Goal: Transaction & Acquisition: Purchase product/service

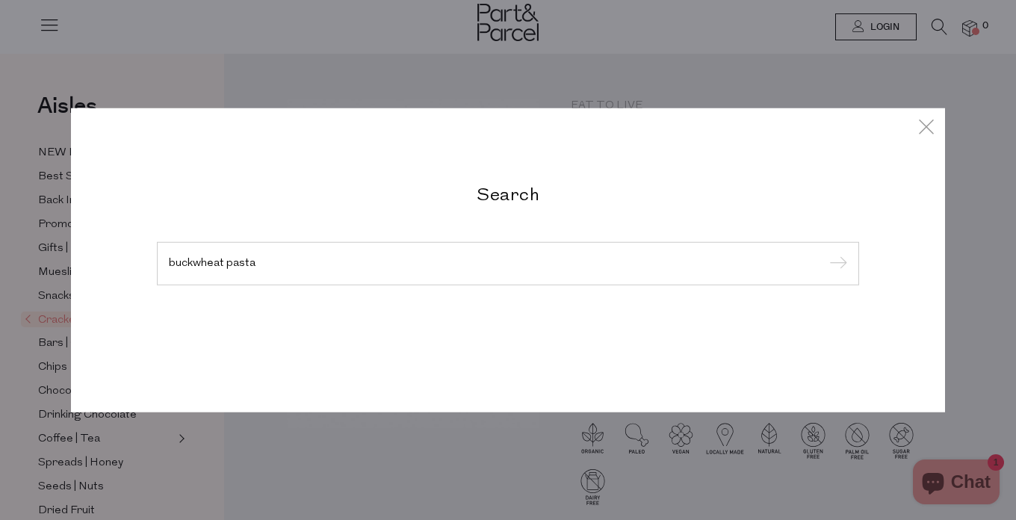
type input "buckwheat pasta"
click at [836, 265] on input "submit" at bounding box center [836, 264] width 22 height 22
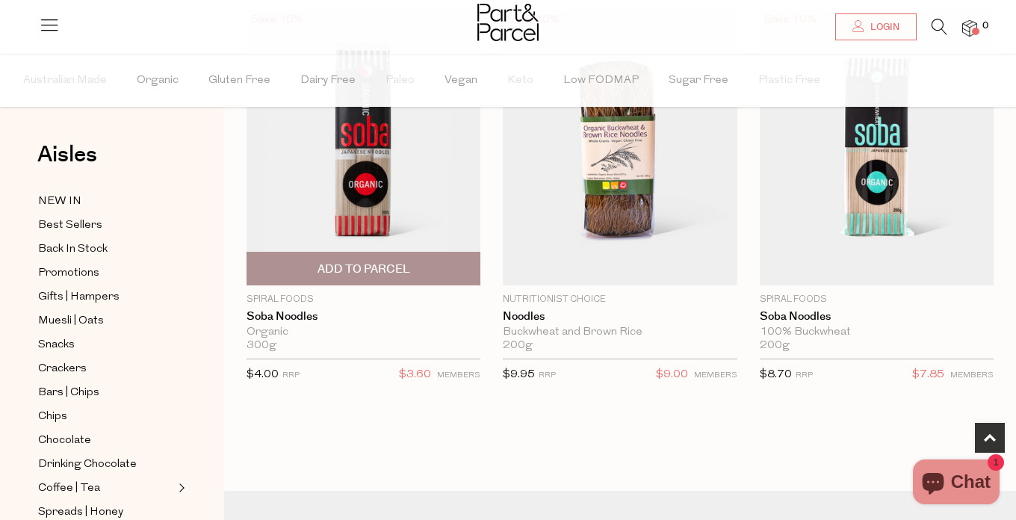
scroll to position [563, 0]
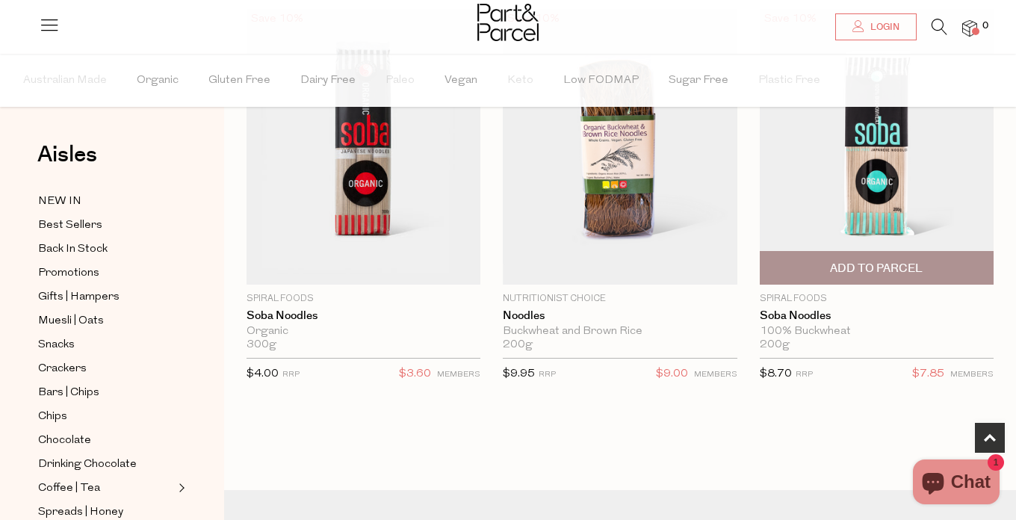
click at [877, 196] on img at bounding box center [877, 147] width 234 height 276
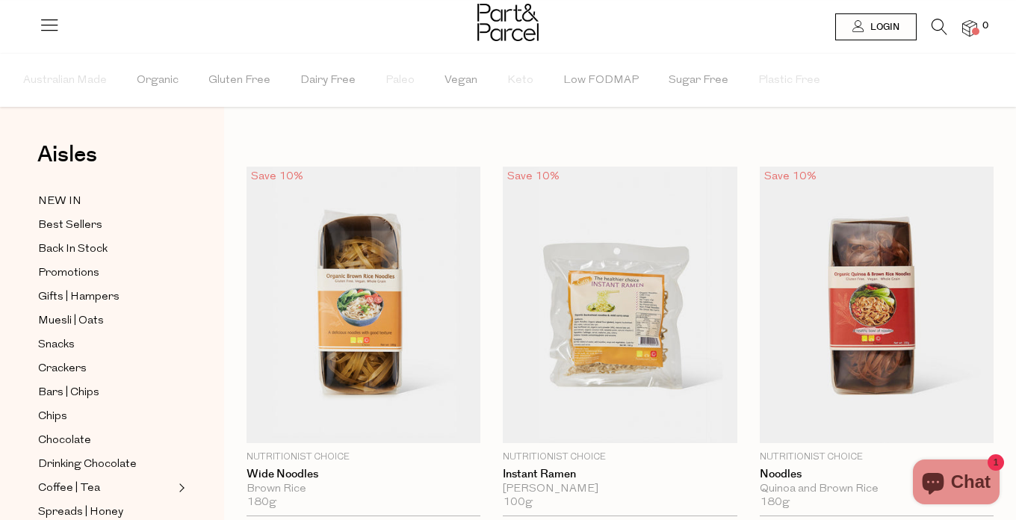
click at [939, 28] on icon at bounding box center [940, 27] width 16 height 16
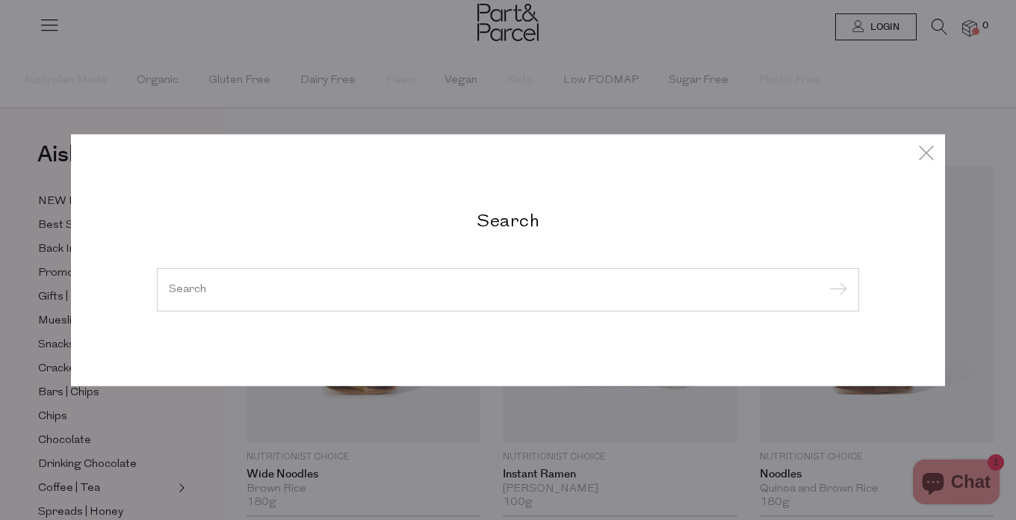
click at [401, 295] on div at bounding box center [508, 289] width 702 height 43
click at [300, 289] on input "search" at bounding box center [508, 289] width 678 height 11
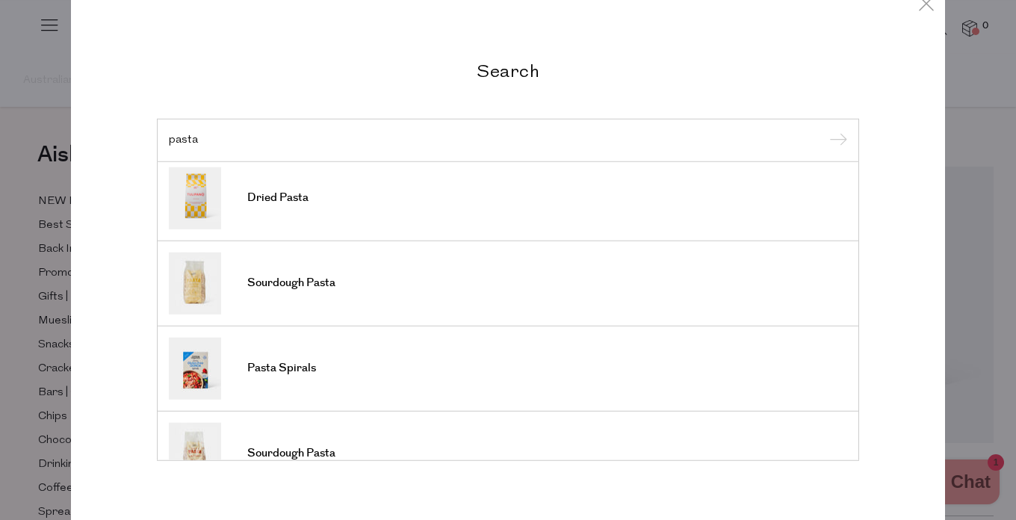
scroll to position [348, 0]
type input "pasta"
click at [283, 209] on link "Dried Pasta" at bounding box center [508, 196] width 678 height 62
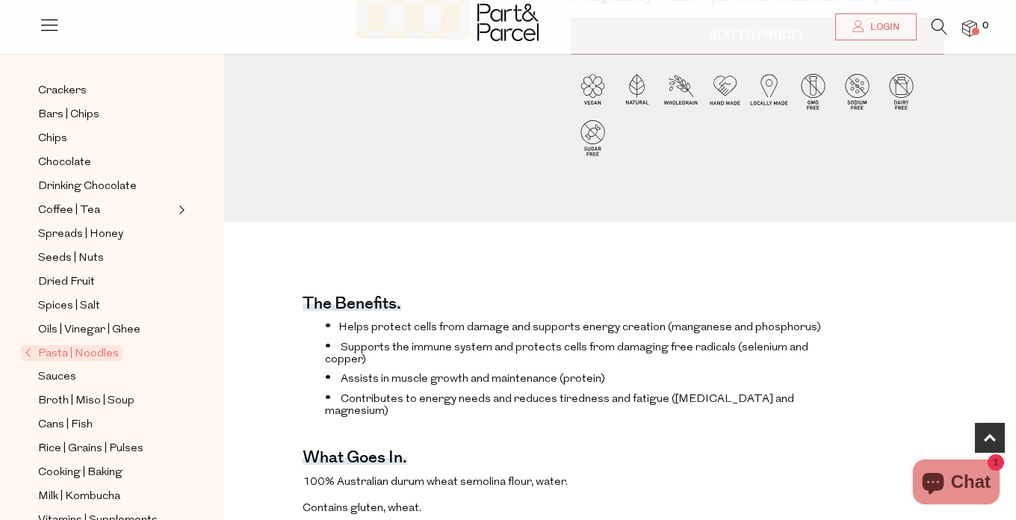
scroll to position [229, 0]
click at [83, 350] on span "Pasta | Noodles" at bounding box center [72, 354] width 102 height 16
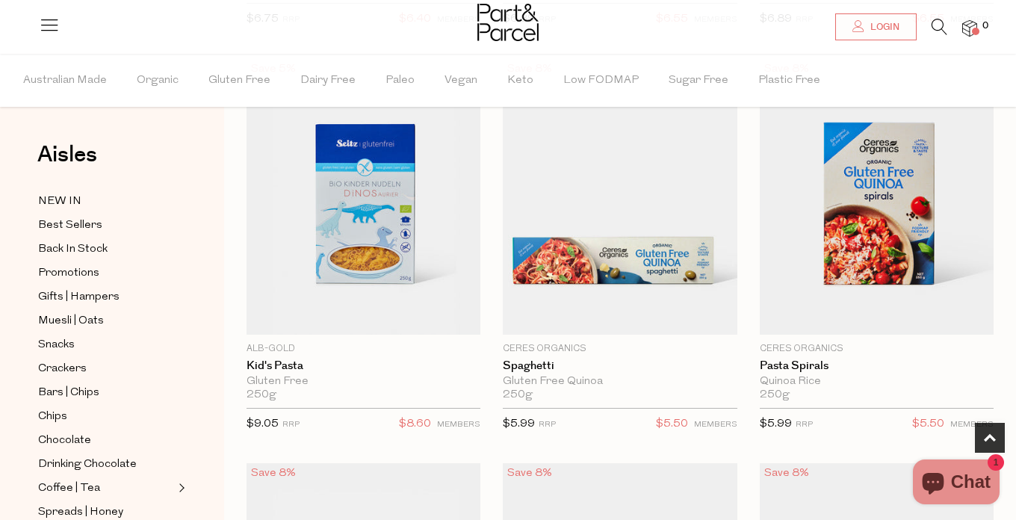
scroll to position [541, 0]
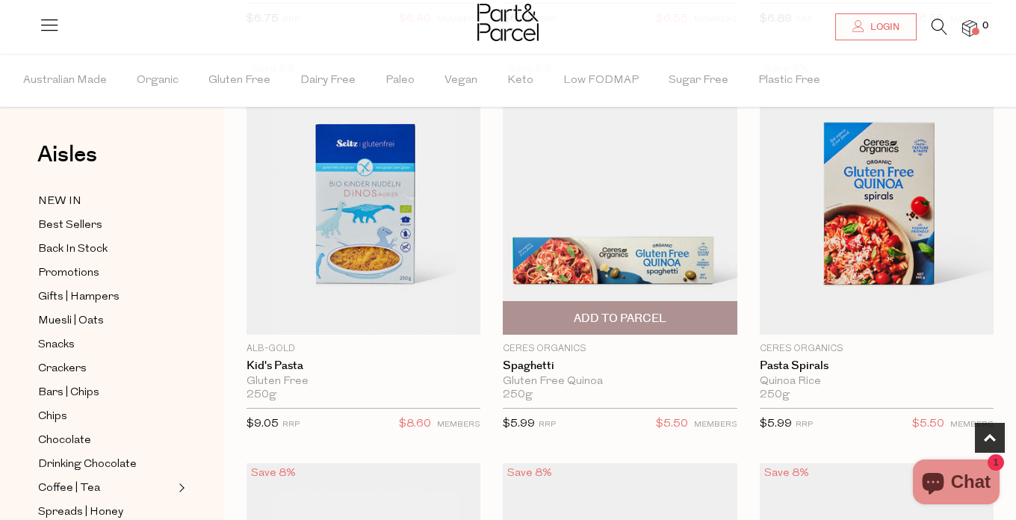
click at [654, 258] on img at bounding box center [620, 196] width 234 height 276
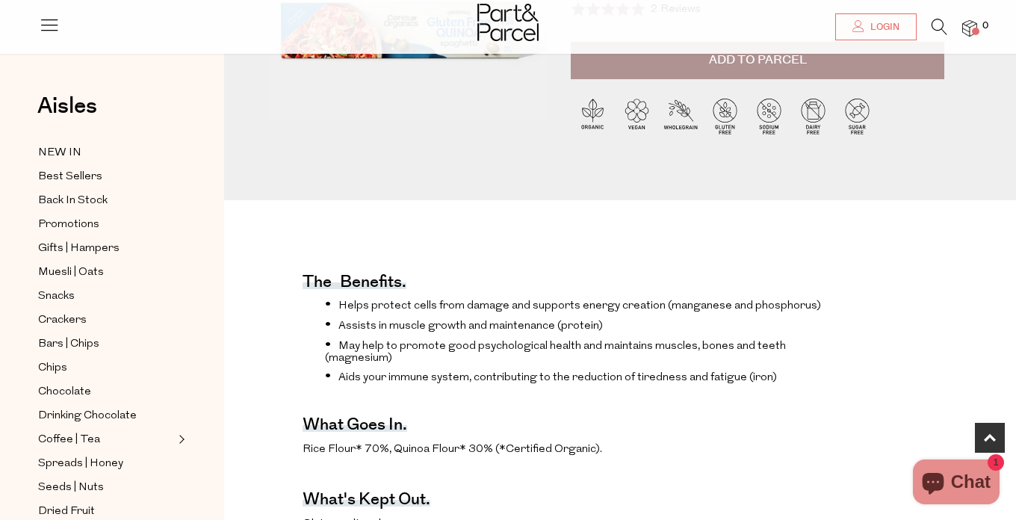
scroll to position [310, 0]
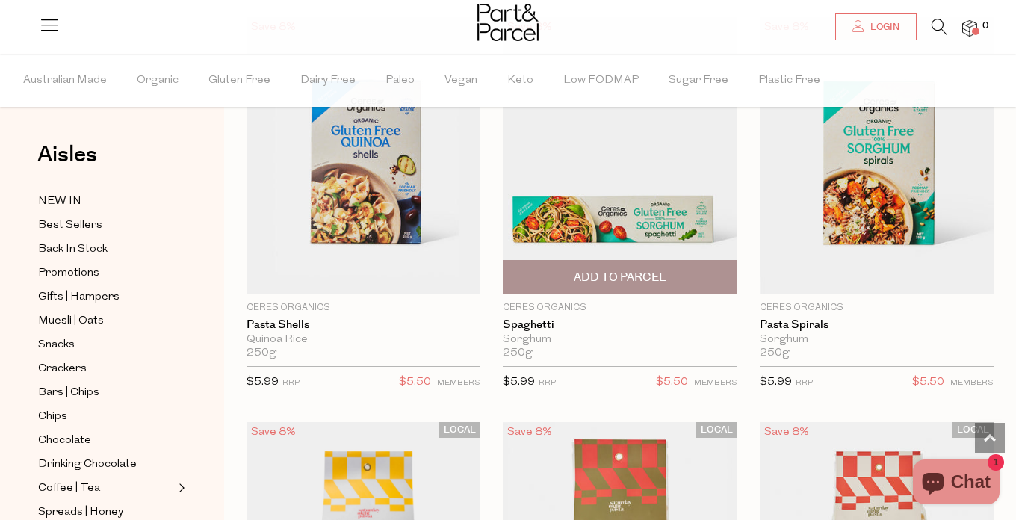
scroll to position [963, 0]
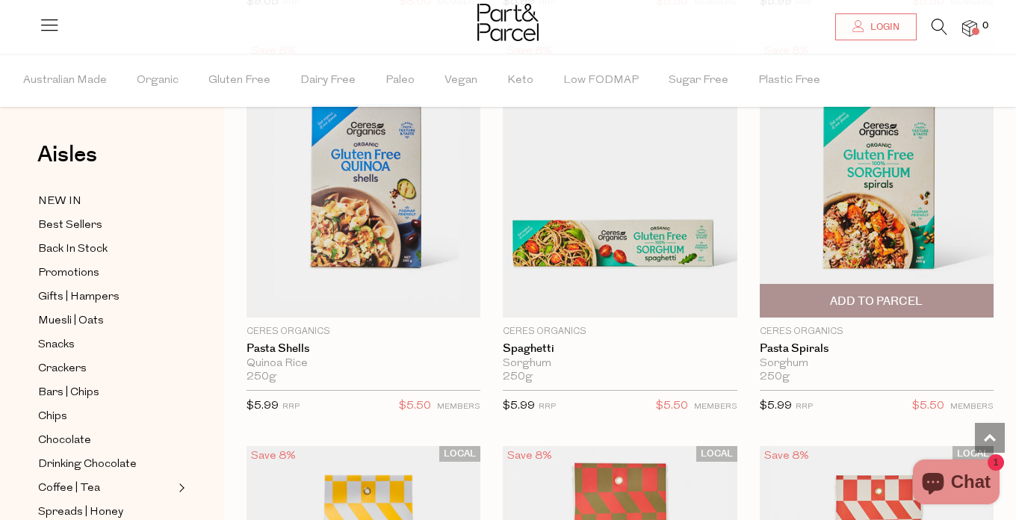
click at [888, 200] on img at bounding box center [877, 179] width 234 height 276
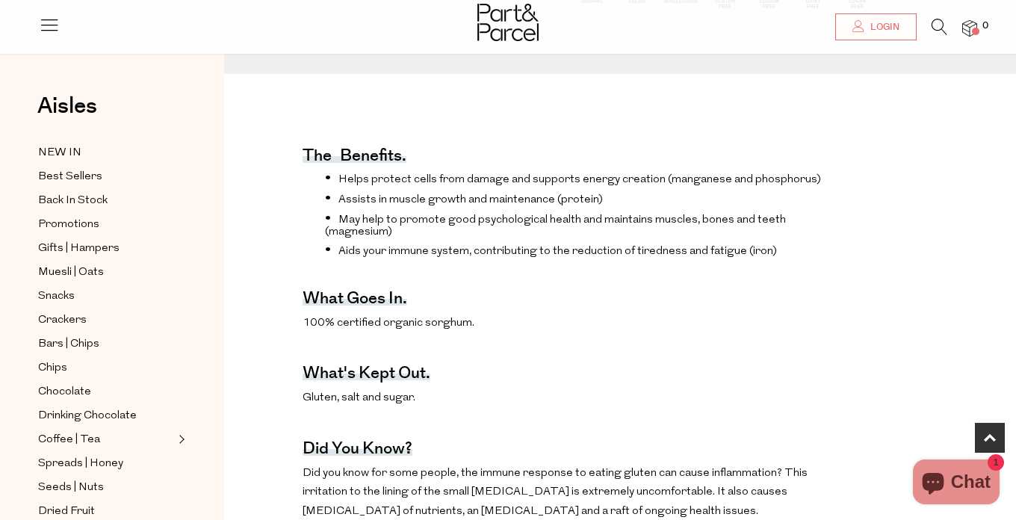
scroll to position [436, 0]
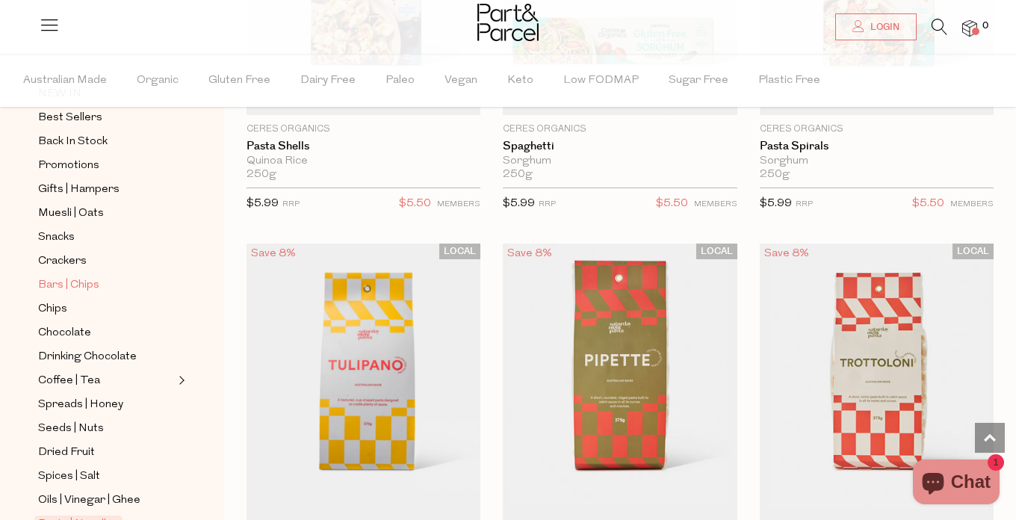
scroll to position [109, 0]
click at [81, 280] on span "Bars | Chips" at bounding box center [68, 284] width 61 height 18
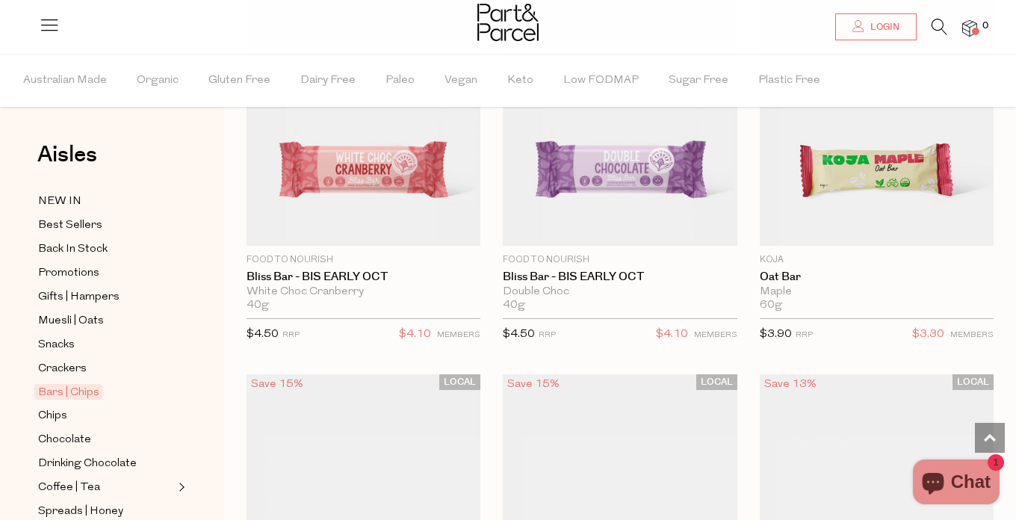
scroll to position [1036, 0]
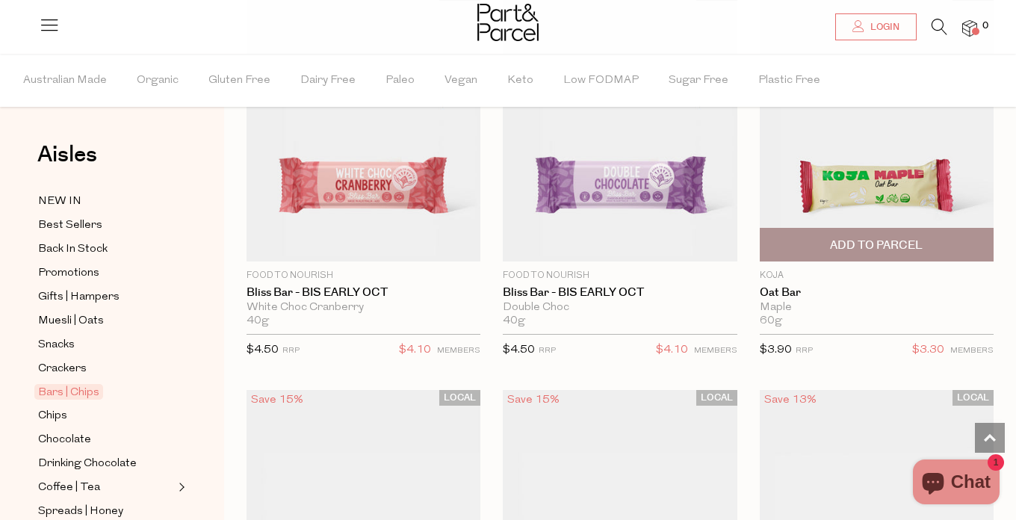
click at [826, 192] on img at bounding box center [877, 123] width 234 height 276
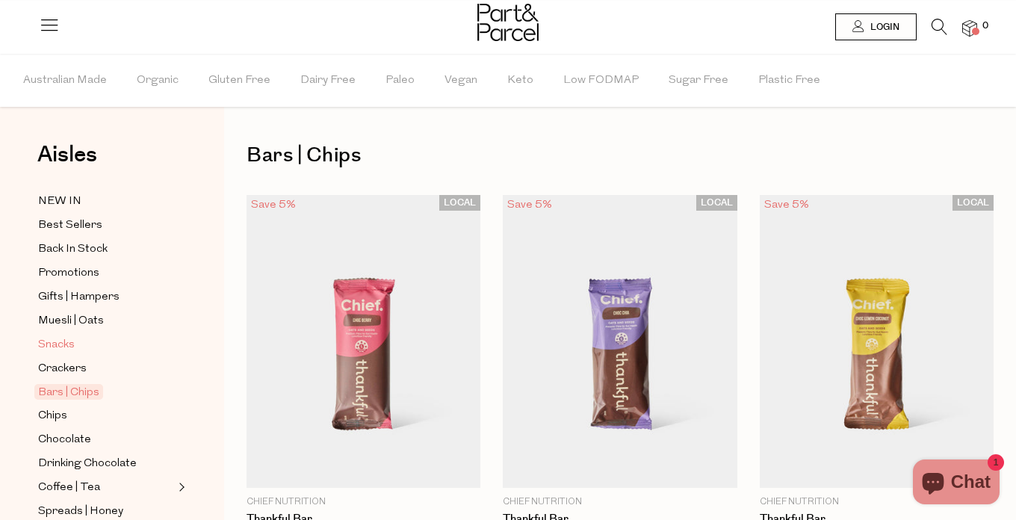
scroll to position [508, 0]
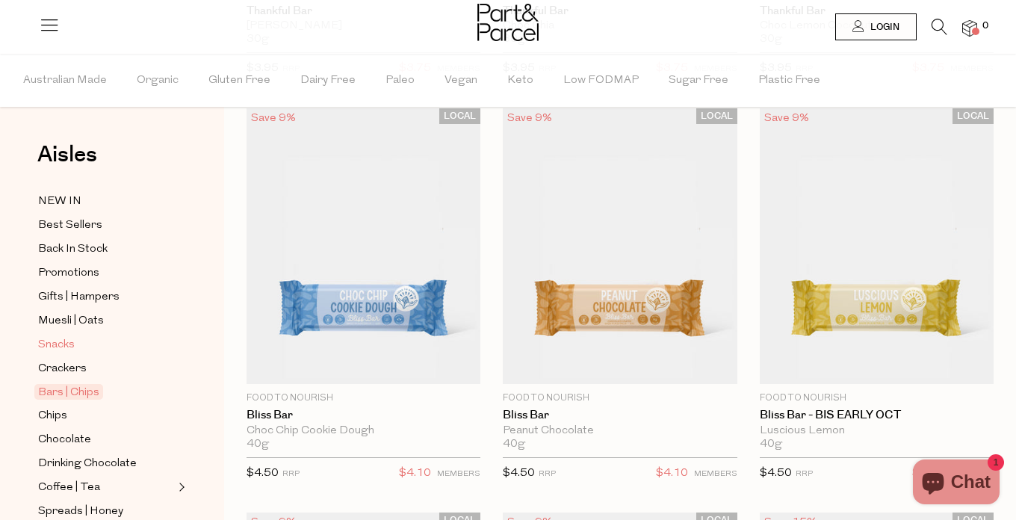
click at [55, 341] on span "Snacks" at bounding box center [56, 345] width 37 height 18
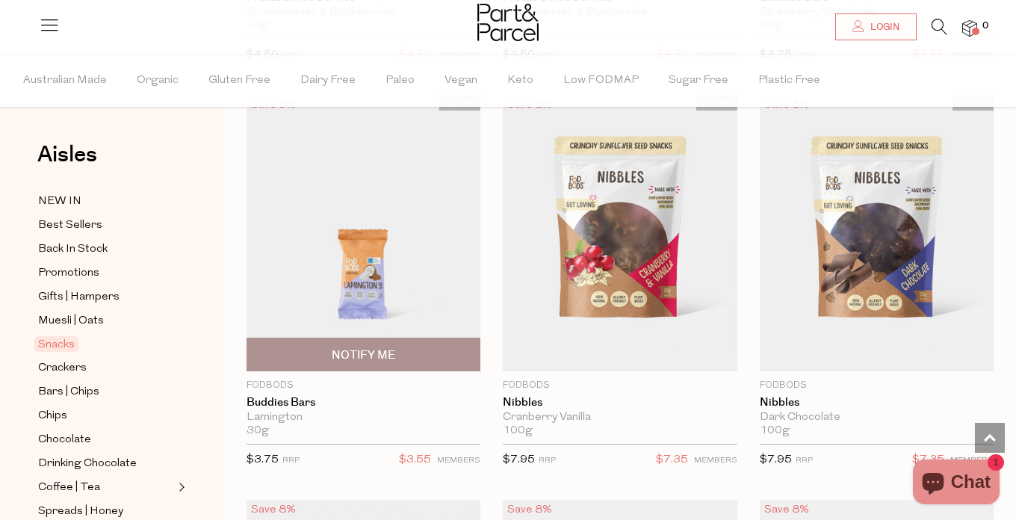
scroll to position [3759, 0]
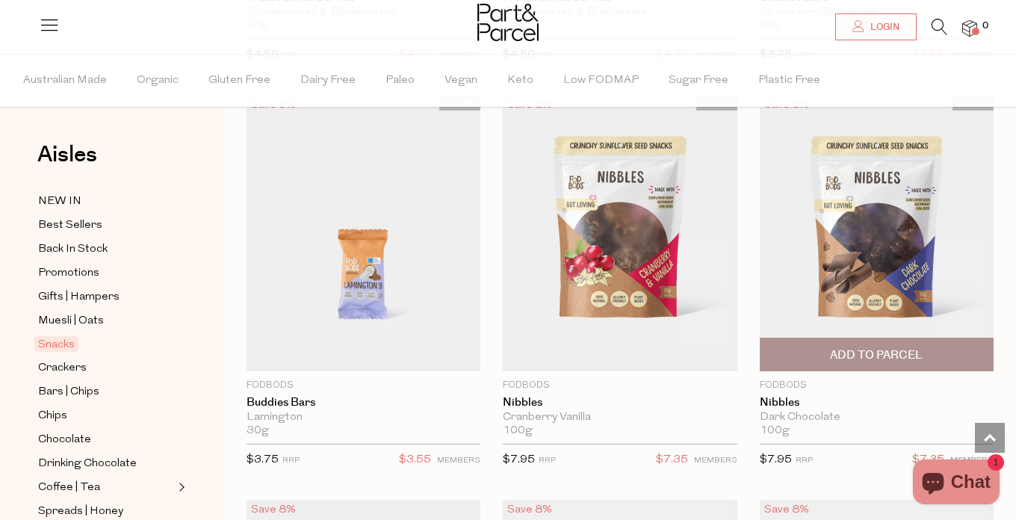
click at [879, 220] on img at bounding box center [877, 233] width 234 height 276
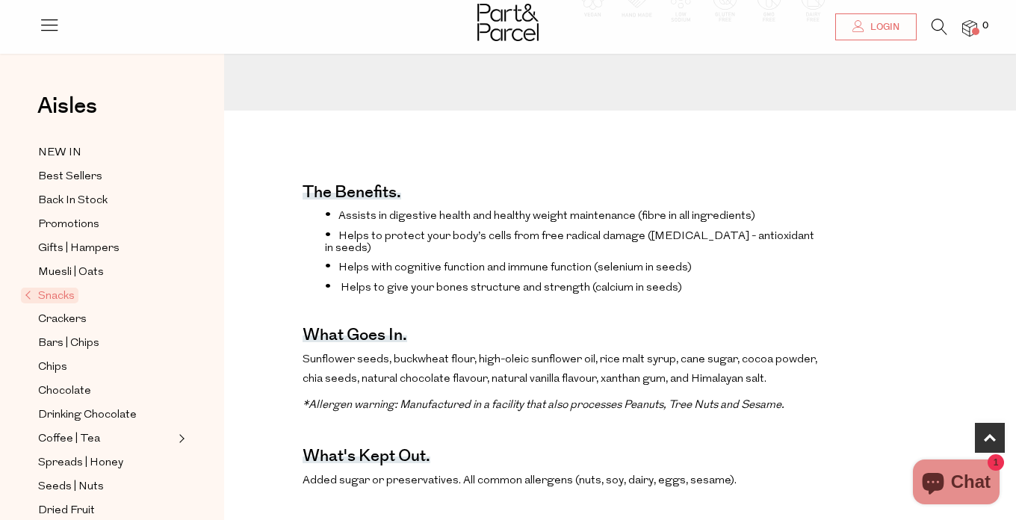
scroll to position [430, 0]
